Goal: Transaction & Acquisition: Purchase product/service

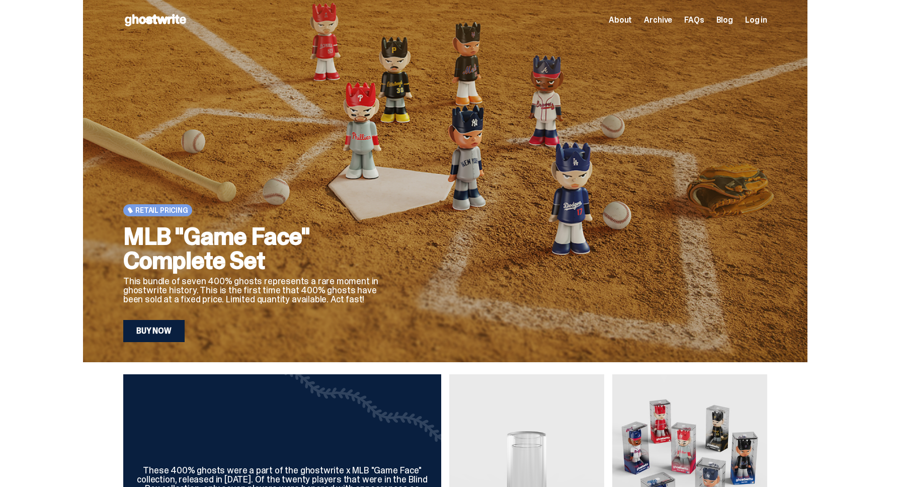
click at [187, 241] on h2 "MLB "Game Face" Complete Set" at bounding box center [254, 248] width 262 height 48
click at [166, 331] on link "Buy Now" at bounding box center [153, 331] width 61 height 22
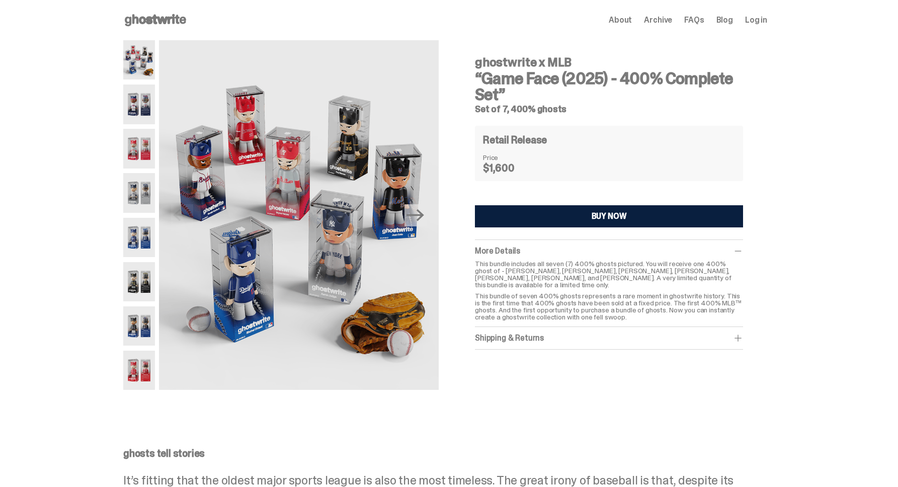
click at [666, 19] on span "Archive" at bounding box center [658, 20] width 28 height 8
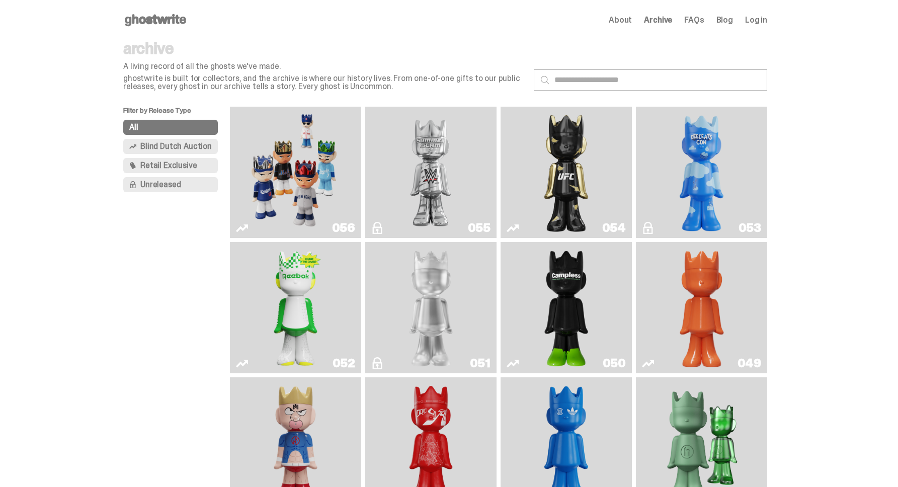
click at [292, 167] on img "Game Face (2025)" at bounding box center [295, 172] width 99 height 123
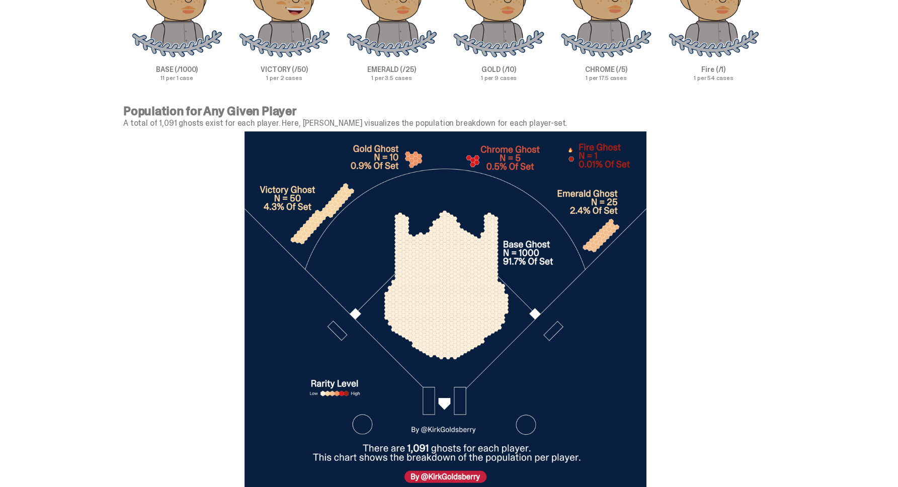
scroll to position [3260, 0]
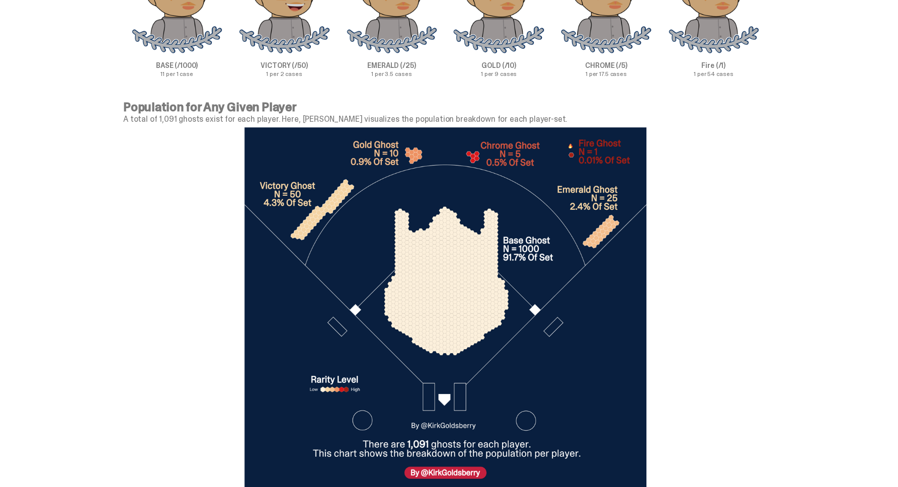
drag, startPoint x: 616, startPoint y: 312, endPoint x: 458, endPoint y: 253, distance: 168.6
click at [469, 281] on img at bounding box center [445, 309] width 403 height 364
drag, startPoint x: 451, startPoint y: 230, endPoint x: 613, endPoint y: 322, distance: 185.7
click at [608, 321] on img at bounding box center [445, 309] width 403 height 364
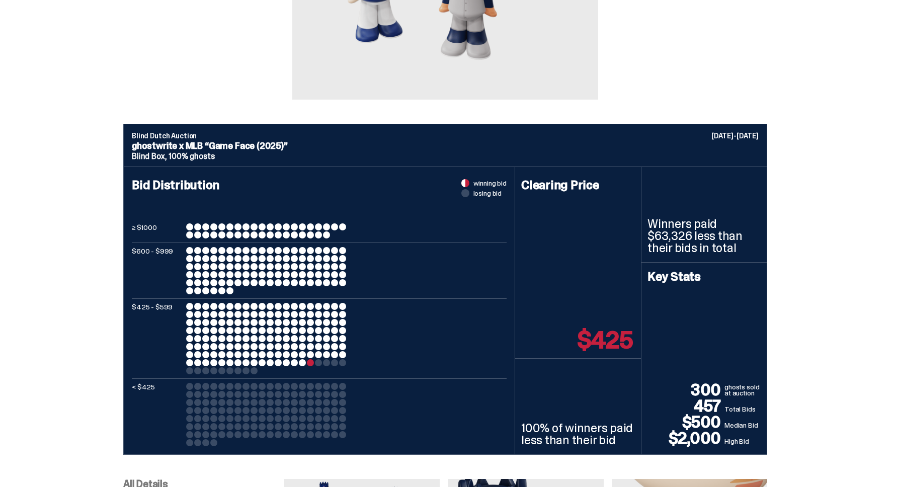
scroll to position [92, 0]
